Goal: Find specific page/section

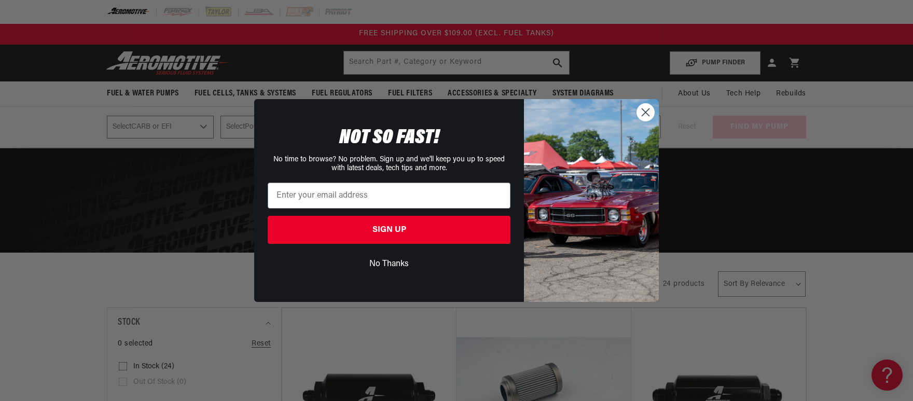
click at [390, 264] on button "No Thanks" at bounding box center [389, 264] width 243 height 20
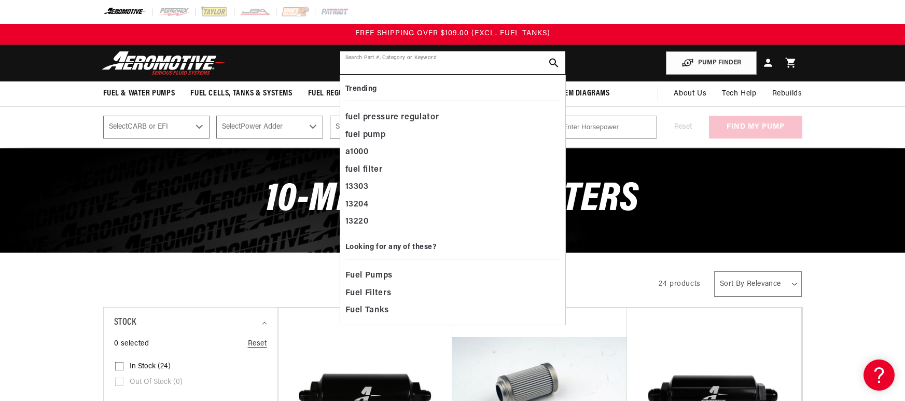
click at [367, 61] on input "text" at bounding box center [452, 62] width 225 height 23
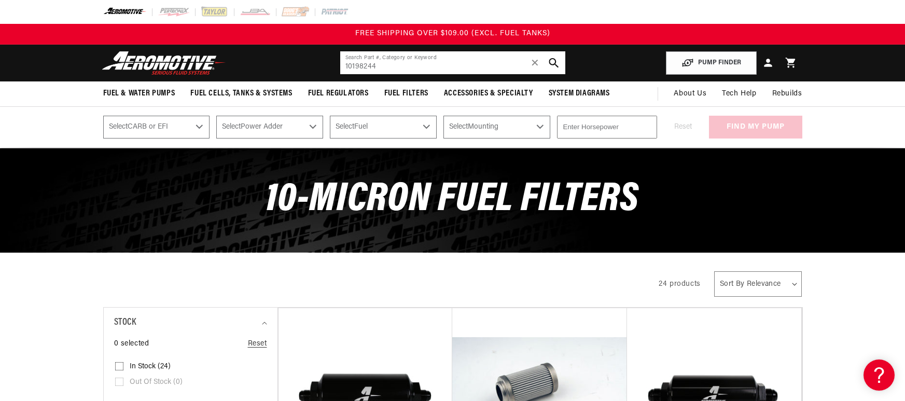
type input "10198244"
click at [553, 61] on icon "search button" at bounding box center [554, 63] width 10 height 10
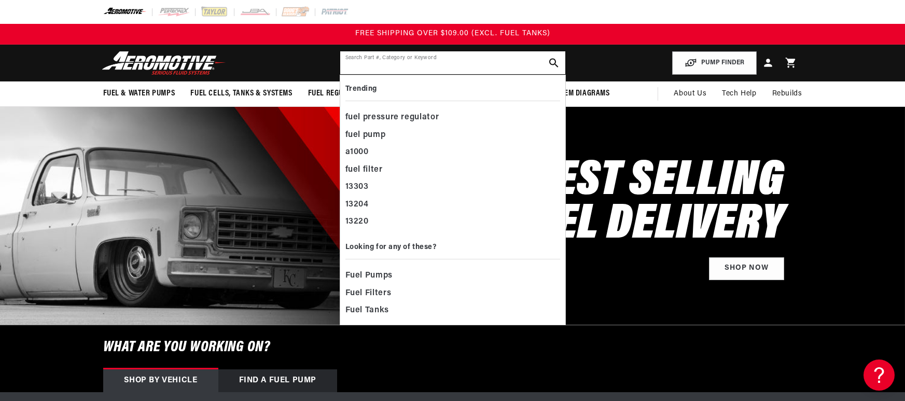
click at [365, 61] on input "text" at bounding box center [452, 62] width 225 height 23
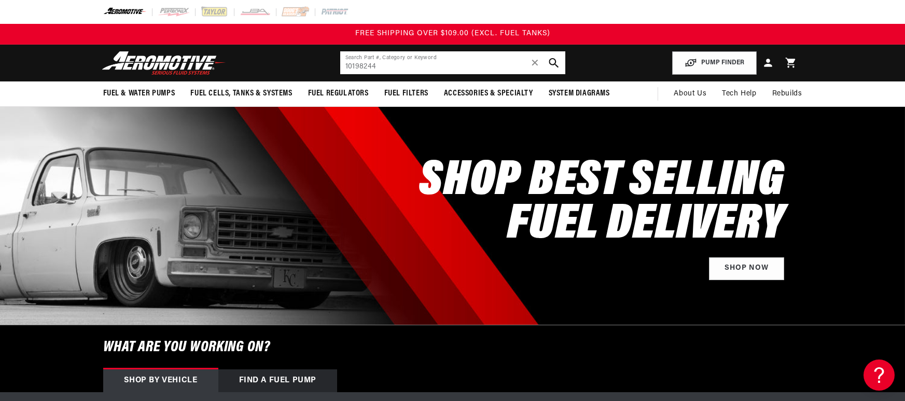
type input "10198244"
click at [554, 58] on icon "search button" at bounding box center [554, 63] width 10 height 10
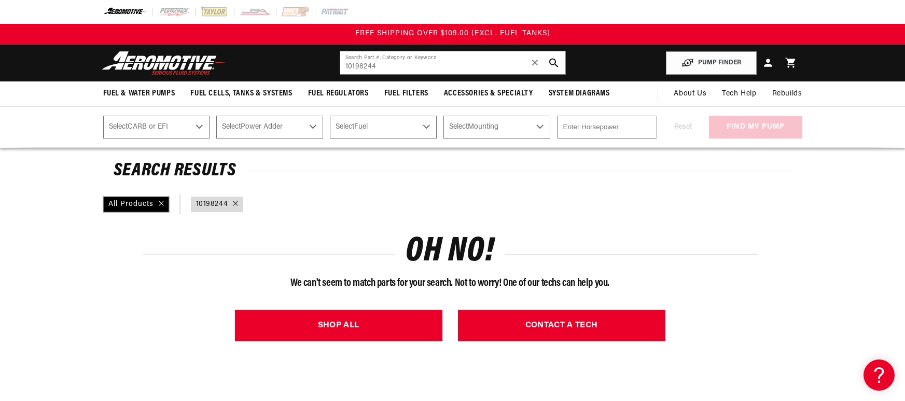
click at [158, 201] on div "All Products" at bounding box center [136, 205] width 66 height 16
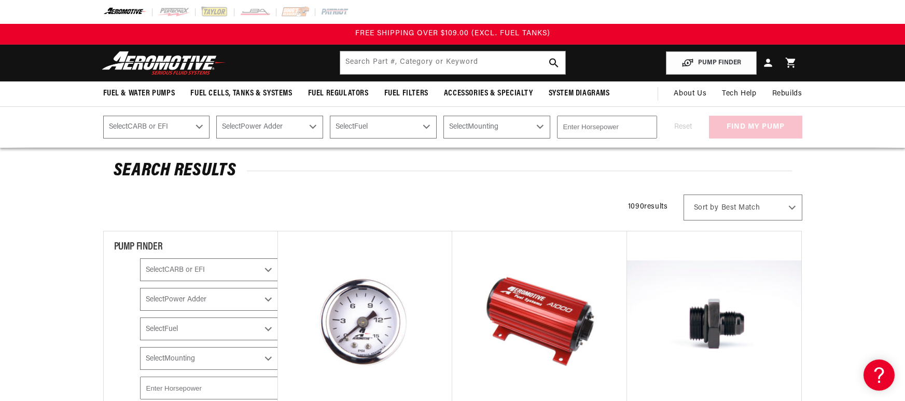
click at [252, 335] on select "Select Fuel E85 Gas" at bounding box center [209, 328] width 139 height 23
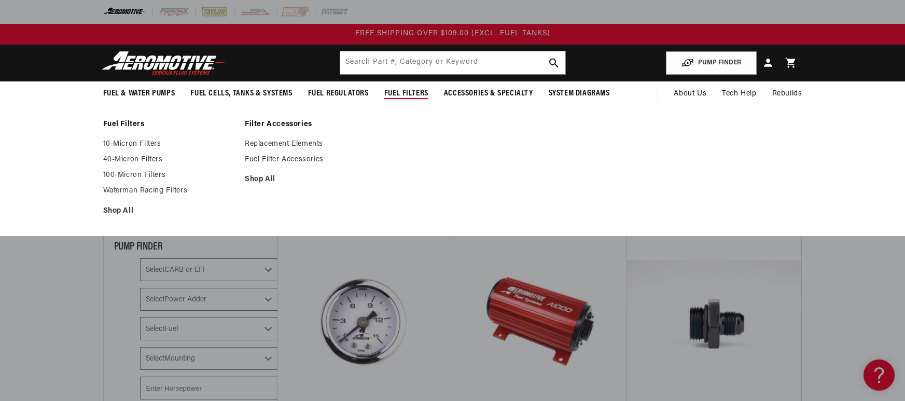
click at [406, 91] on span "Fuel Filters" at bounding box center [406, 93] width 44 height 11
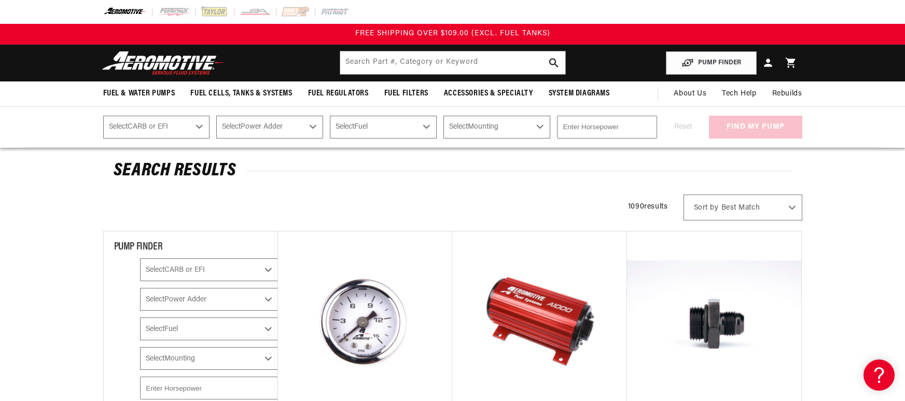
click at [427, 126] on select "Select Fuel E85 Gas" at bounding box center [383, 127] width 107 height 23
click at [330, 116] on select "Select Fuel E85 Gas" at bounding box center [383, 127] width 107 height 23
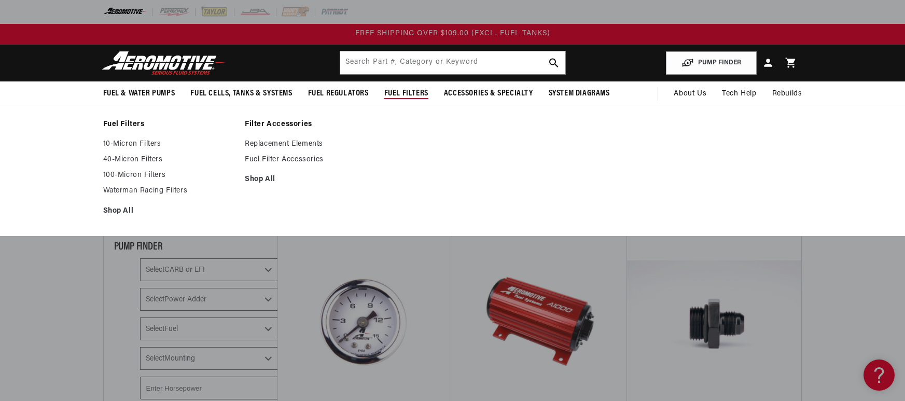
click at [411, 90] on span "Fuel Filters" at bounding box center [406, 93] width 44 height 11
click at [400, 93] on span "Fuel Filters" at bounding box center [406, 93] width 44 height 11
